Goal: Task Accomplishment & Management: Manage account settings

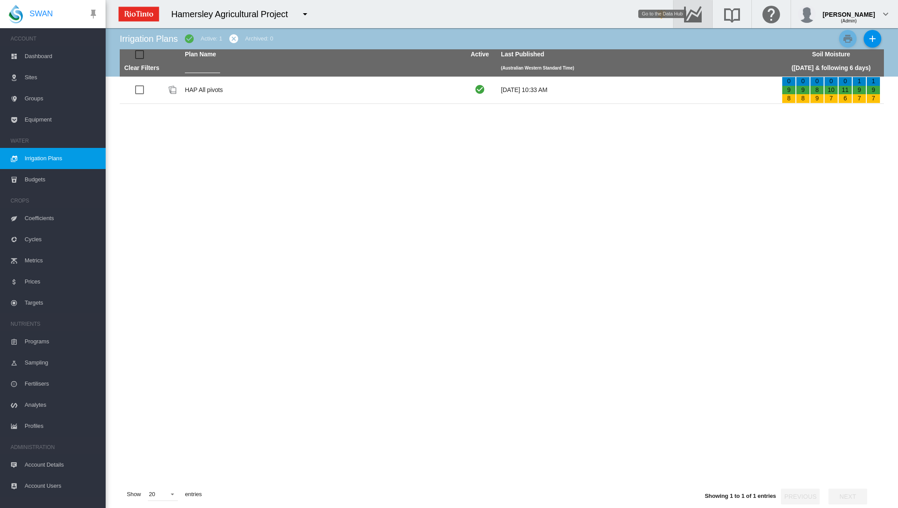
click at [703, 15] on md-icon "Go to the Data Hub" at bounding box center [692, 14] width 21 height 11
click at [51, 162] on span "Irrigation Plans" at bounding box center [62, 158] width 74 height 21
click at [41, 177] on span "Budgets" at bounding box center [62, 179] width 74 height 21
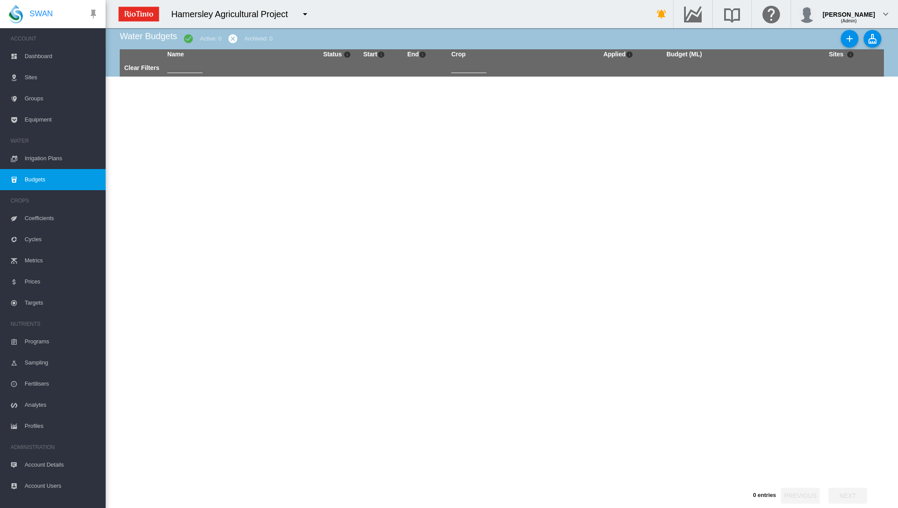
click at [45, 153] on span "Irrigation Plans" at bounding box center [62, 158] width 74 height 21
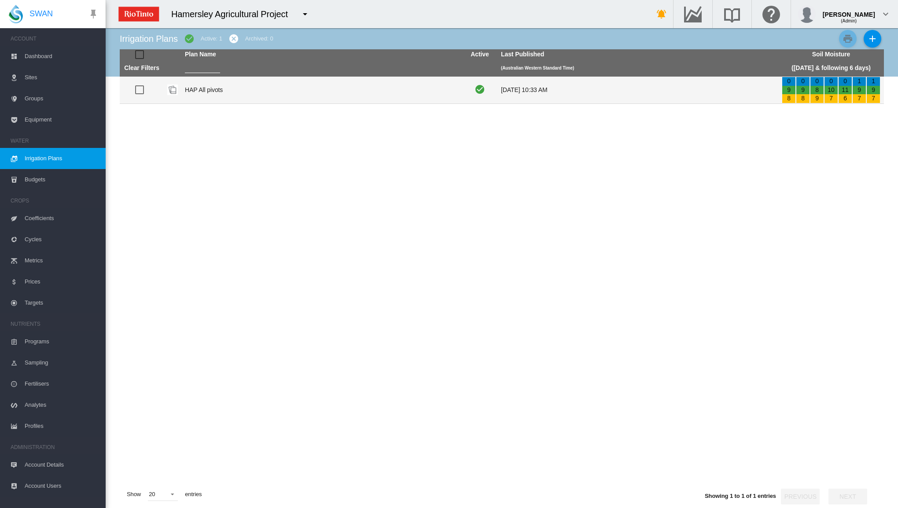
click at [201, 87] on td "HAP All pivots" at bounding box center [321, 90] width 281 height 27
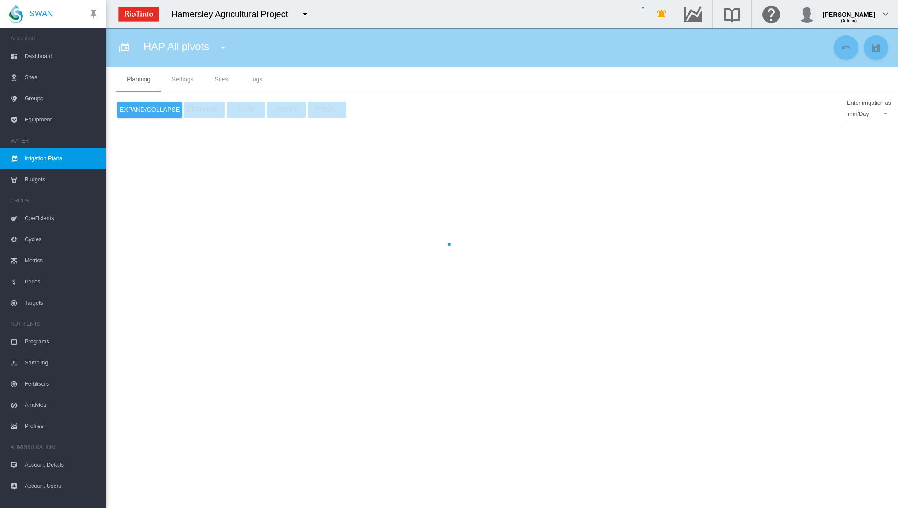
type input "**********"
type input "*"
type input "*****"
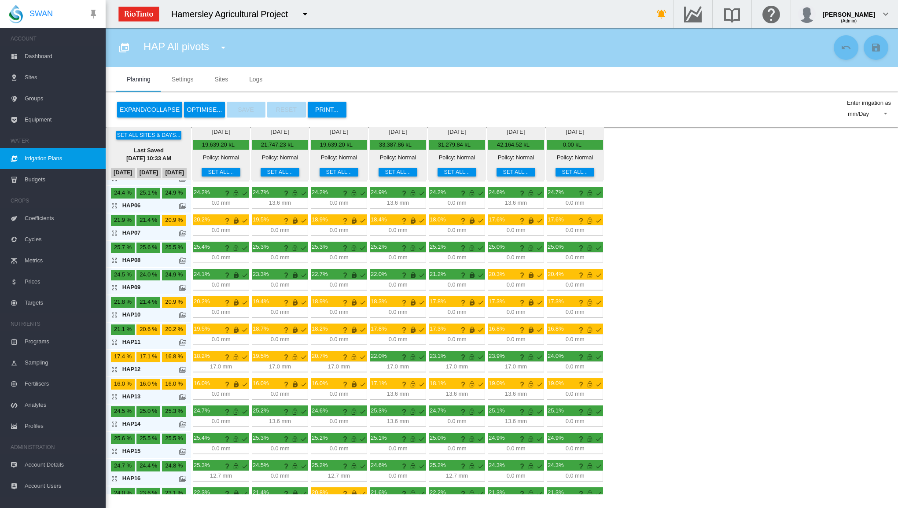
scroll to position [148, 0]
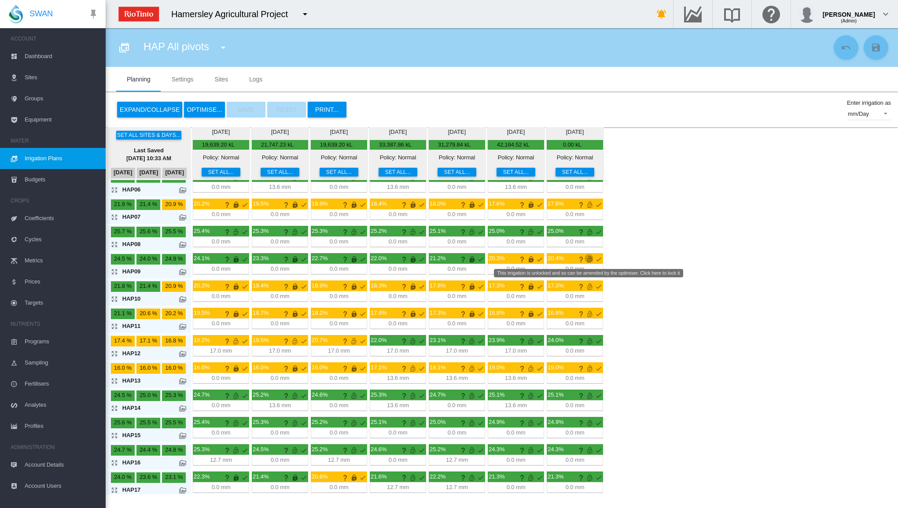
click at [588, 258] on md-icon "This irrigation is unlocked and so can be amended by the optimiser. Click here …" at bounding box center [589, 259] width 11 height 11
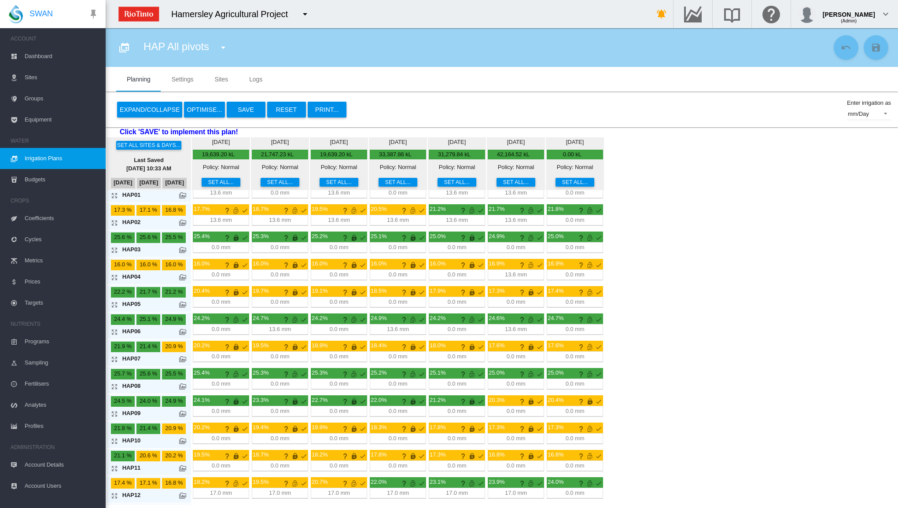
scroll to position [0, 0]
